Goal: Find specific page/section

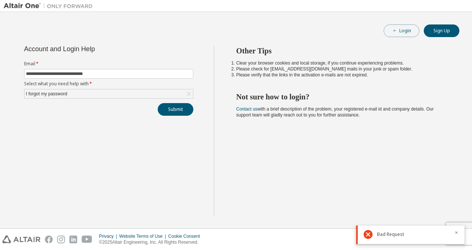
click at [400, 32] on button "Login" at bounding box center [401, 30] width 36 height 13
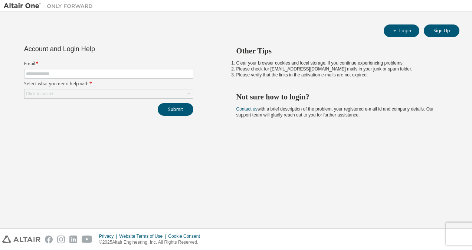
click at [10, 6] on img at bounding box center [50, 5] width 93 height 7
